Goal: Information Seeking & Learning: Learn about a topic

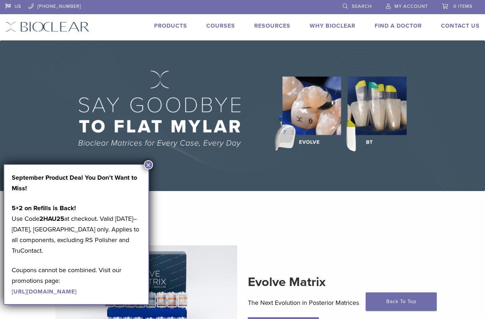
click at [150, 167] on button "×" at bounding box center [148, 164] width 9 height 9
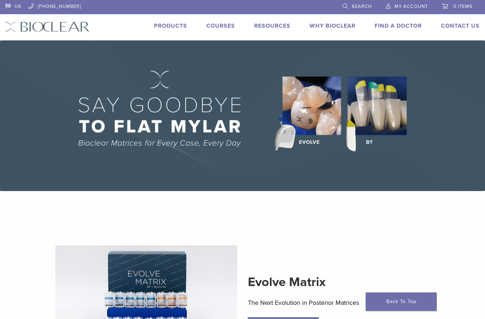
click at [0, 0] on link "Technique Guides, IFU, & SDS" at bounding box center [0, 0] width 0 height 0
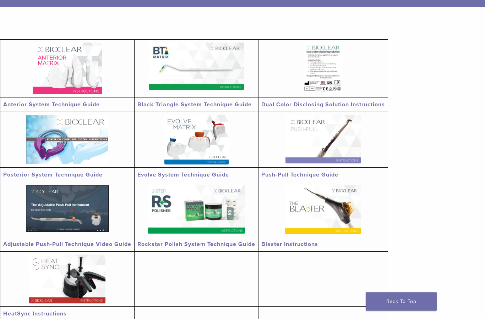
scroll to position [122, 0]
click at [92, 143] on img at bounding box center [67, 139] width 82 height 49
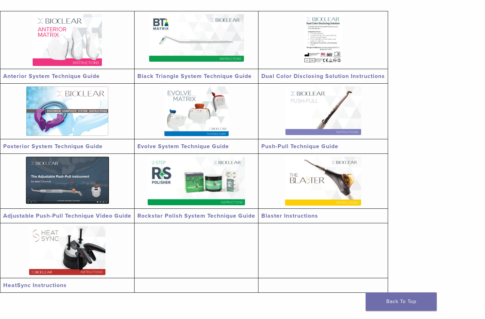
click at [226, 107] on img at bounding box center [196, 112] width 64 height 50
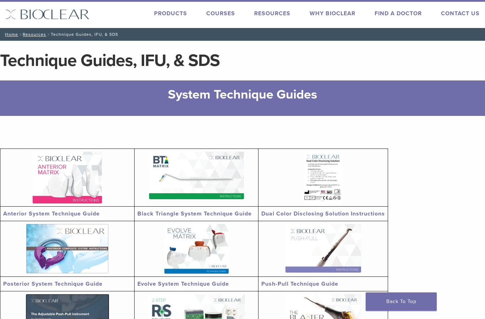
scroll to position [0, 0]
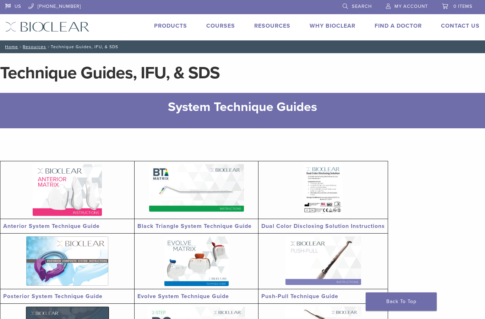
click at [179, 22] on link "Products" at bounding box center [170, 25] width 33 height 7
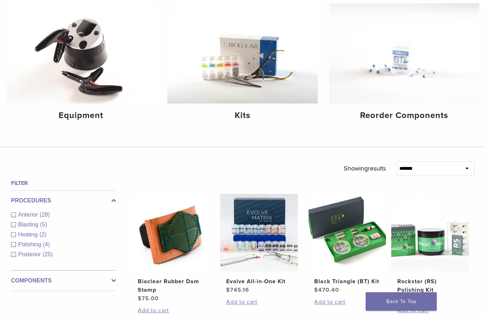
scroll to position [90, 0]
click at [448, 76] on img at bounding box center [404, 53] width 150 height 100
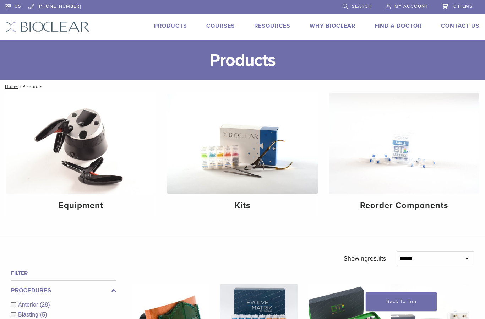
scroll to position [119, 0]
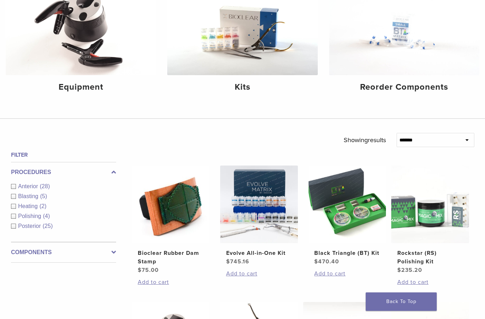
click at [185, 211] on img at bounding box center [171, 205] width 78 height 78
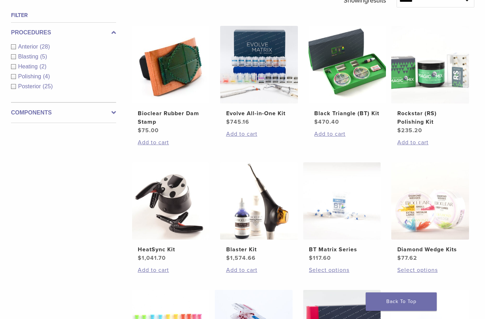
scroll to position [251, 0]
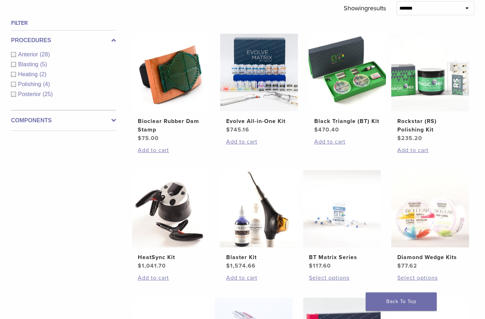
click at [274, 99] on img at bounding box center [259, 73] width 78 height 78
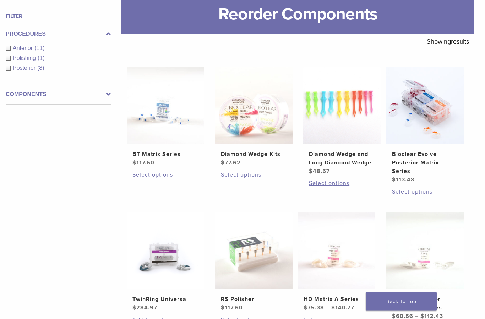
scroll to position [99, 5]
click at [431, 101] on img at bounding box center [425, 106] width 78 height 78
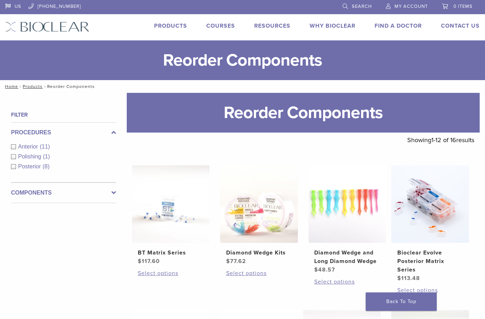
scroll to position [99, 5]
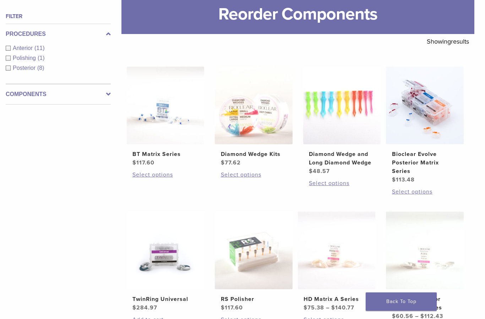
click at [175, 116] on img at bounding box center [166, 106] width 78 height 78
click at [269, 113] on img at bounding box center [254, 106] width 78 height 78
click at [259, 115] on img at bounding box center [254, 106] width 78 height 78
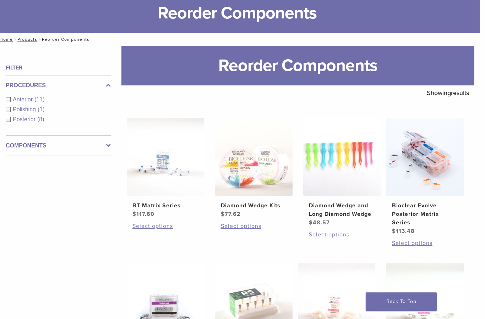
scroll to position [0, 5]
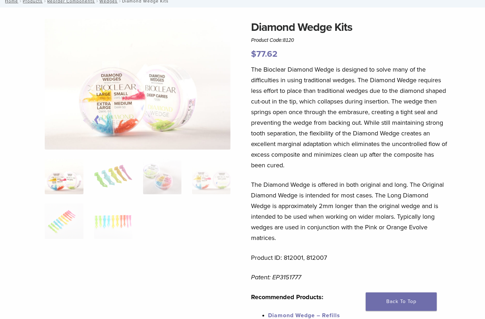
scroll to position [45, 0]
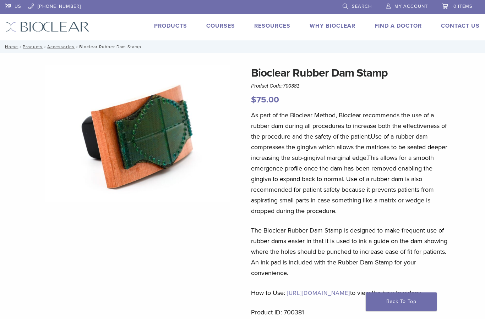
click at [162, 123] on img at bounding box center [138, 134] width 186 height 138
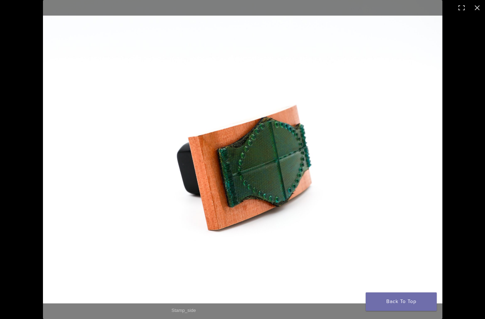
click at [475, 12] on button "Close (Esc)" at bounding box center [477, 8] width 16 height 16
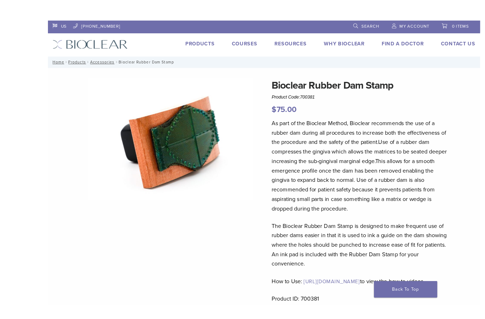
scroll to position [3, 0]
